Goal: Navigation & Orientation: Find specific page/section

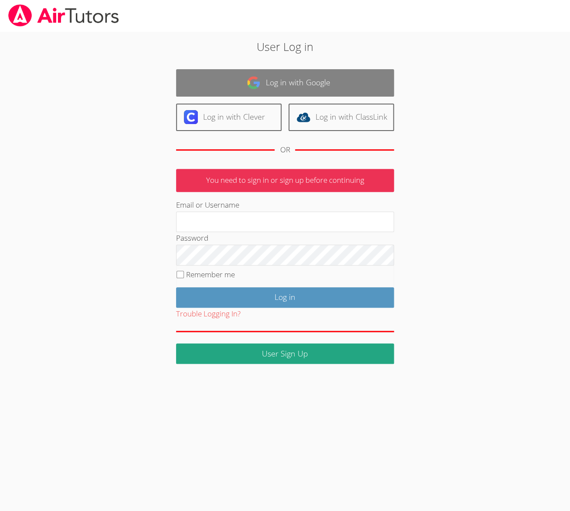
click at [264, 84] on link "Log in with Google" at bounding box center [285, 82] width 218 height 27
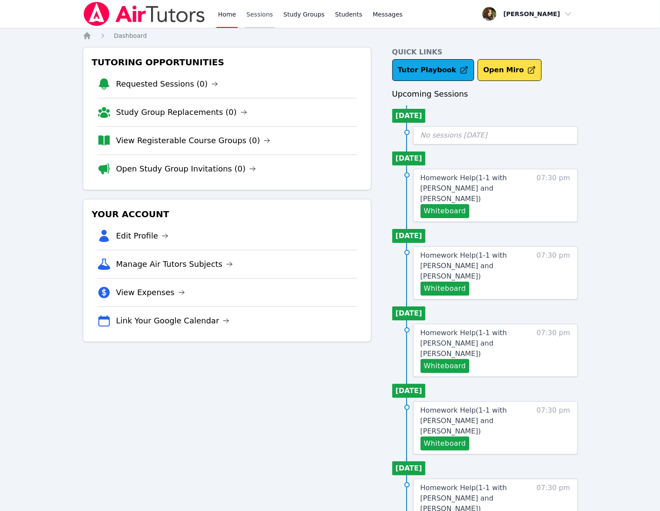
click at [261, 16] on link "Sessions" at bounding box center [260, 14] width 30 height 28
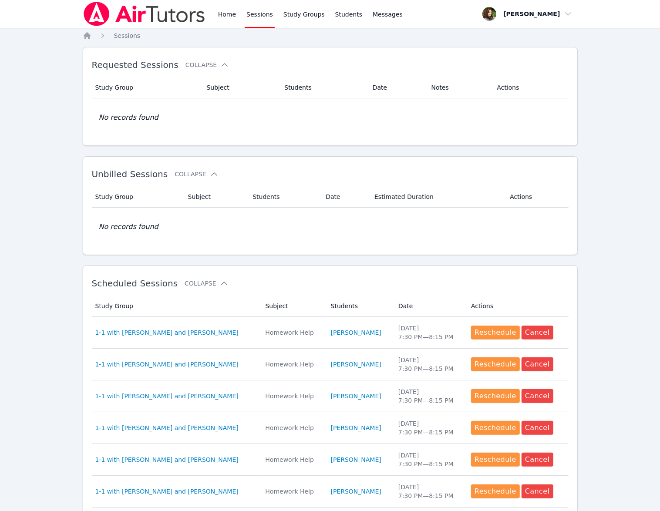
scroll to position [216, 0]
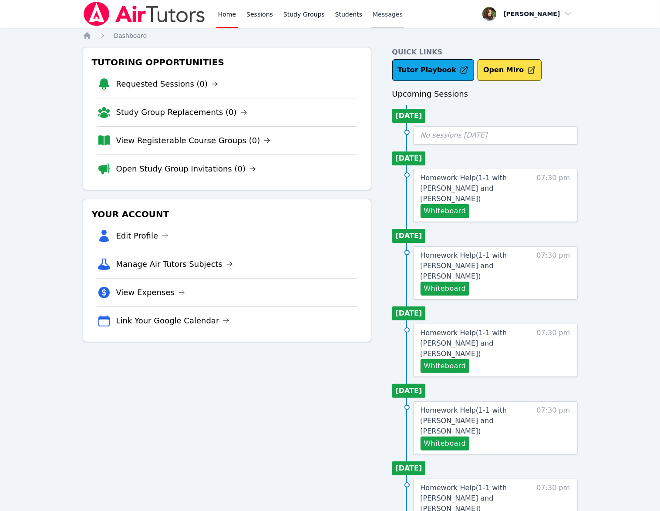
click at [373, 12] on span "Messages" at bounding box center [388, 14] width 30 height 9
